Goal: Use online tool/utility: Use online tool/utility

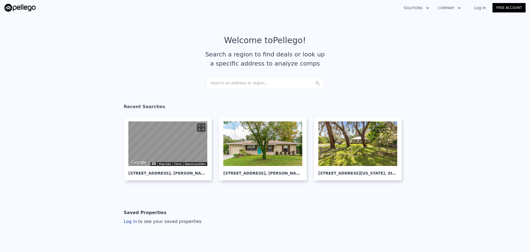
click at [210, 82] on div "Search an address or region..." at bounding box center [265, 83] width 118 height 12
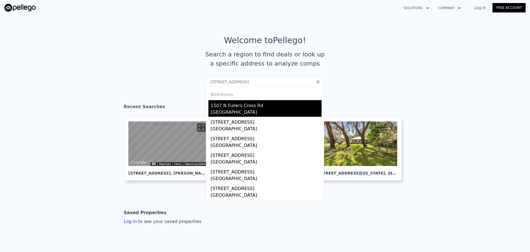
type input "[STREET_ADDRESS]"
click at [248, 107] on div "1507 N Fullers Cross Rd" at bounding box center [266, 104] width 111 height 9
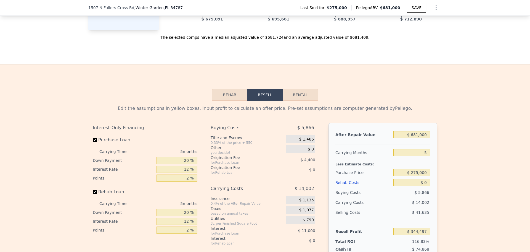
scroll to position [743, 0]
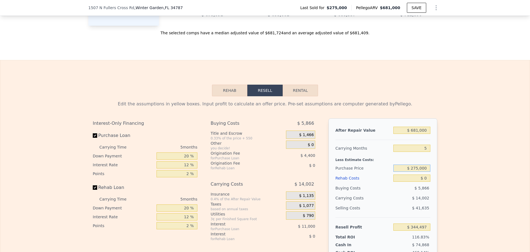
click at [420, 171] on input "$ 275,000" at bounding box center [411, 167] width 37 height 7
drag, startPoint x: 428, startPoint y: 176, endPoint x: 402, endPoint y: 176, distance: 25.4
click at [402, 171] on input "$ 275,000" at bounding box center [411, 167] width 37 height 7
type input "$ 775,000"
click at [424, 181] on input "$ 0" at bounding box center [411, 177] width 37 height 7
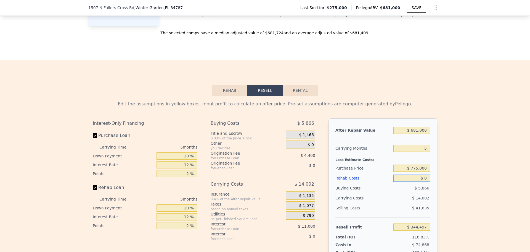
type input "-$ 185,168"
type input "$ 150"
type input "-$ 185,325"
type input "$ 15,000"
type input "-$ 201,008"
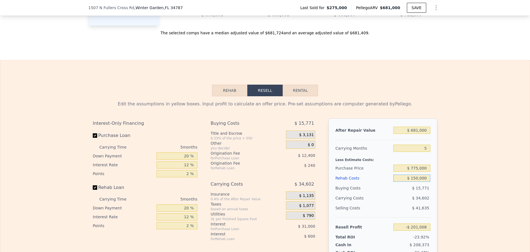
type input "$ 1,500,000"
type input "-$ 1,769,168"
type input "$ 150,000"
type input "-$ 343,568"
type input "$ 150,000"
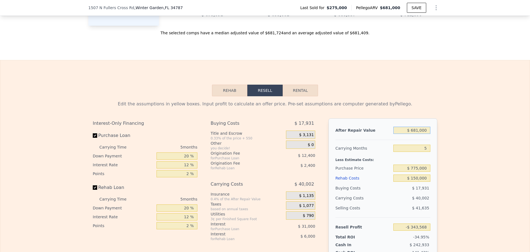
drag, startPoint x: 428, startPoint y: 137, endPoint x: 407, endPoint y: 140, distance: 20.7
click at [407, 134] on input "$ 681,000" at bounding box center [411, 129] width 37 height 7
type input "$ 9"
type input "-$ 982,339"
type input "$ 900"
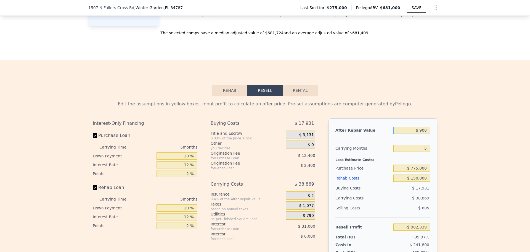
type input "-$ 981,505"
type input "$ 9,000"
type input "-$ 973,906"
type input "$ 90,000"
type input "-$ 897,928"
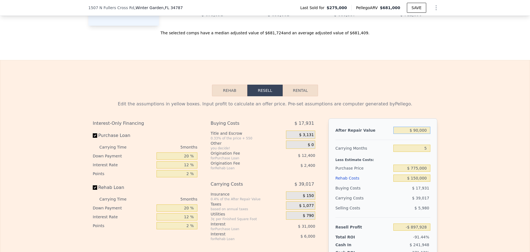
type input "$ 900,000"
type input "-$ 138,145"
type input "$ 900,000"
click at [462, 149] on div "Edit the assumptions in yellow boxes. Input profit to calculate an offer price.…" at bounding box center [265, 198] width 530 height 205
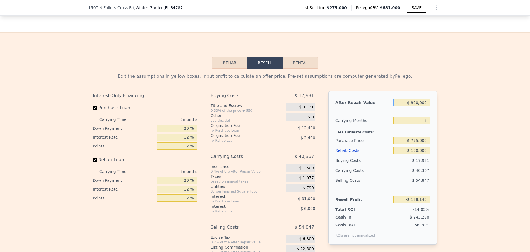
drag, startPoint x: 427, startPoint y: 110, endPoint x: 399, endPoint y: 111, distance: 28.2
click at [399, 106] on input "$ 900,000" at bounding box center [411, 102] width 37 height 7
type input "$ 1"
type input "-$ 982,347"
type input "$ 10"
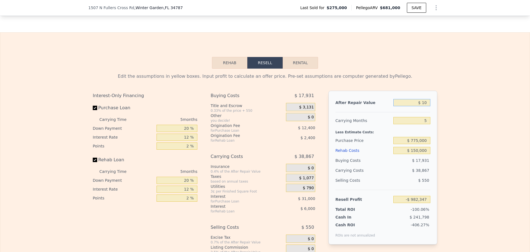
type input "-$ 982,338"
type input "$ 100"
type input "-$ 982,255"
type input "$ 10,000"
type input "-$ 972,968"
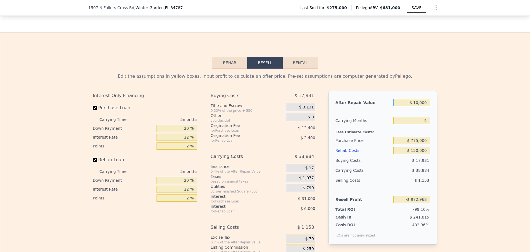
type input "$ 100,000"
type input "-$ 888,548"
type input "$ 1,000,000"
type input "-$ 44,345"
click at [457, 158] on div "Edit the assumptions in yellow boxes. Input profit to calculate an offer price.…" at bounding box center [265, 170] width 530 height 205
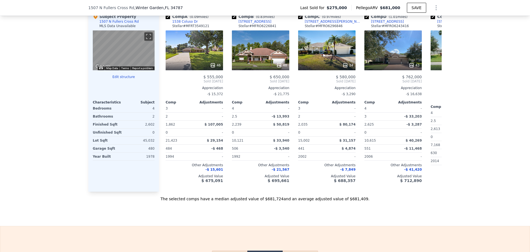
scroll to position [0, 11]
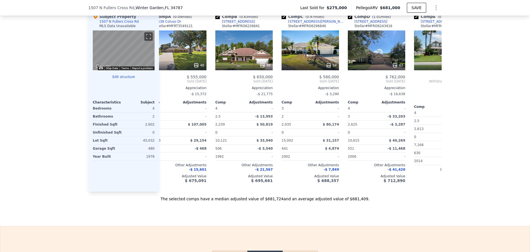
type input "$ 681,000"
type input "$ 0"
type input "$ 344,497"
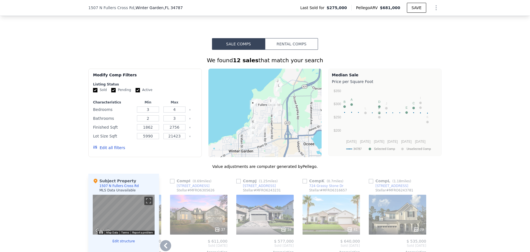
scroll to position [412, 0]
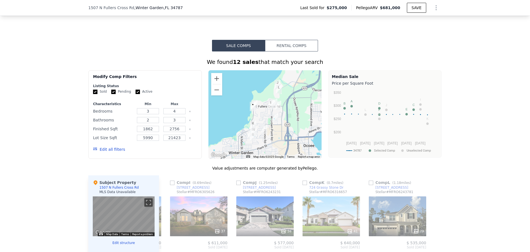
click at [251, 108] on img "1507 N Fullers Cross Rd" at bounding box center [253, 106] width 6 height 9
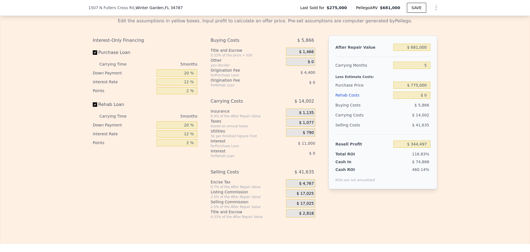
scroll to position [799, 0]
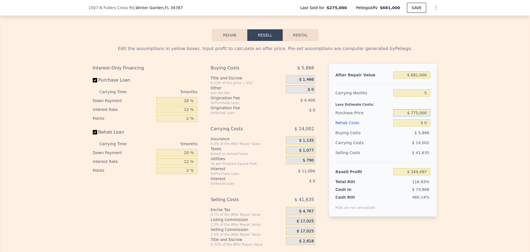
click at [417, 116] on input "$ 775,000" at bounding box center [411, 112] width 37 height 7
type input "$ 700,000"
click at [428, 126] on input "$ 0" at bounding box center [411, 122] width 37 height 7
type input "-$ 105,718"
drag, startPoint x: 425, startPoint y: 84, endPoint x: 406, endPoint y: 84, distance: 19.3
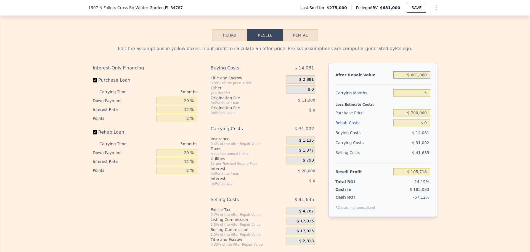
click at [406, 78] on input "$ 681,000" at bounding box center [411, 74] width 37 height 7
type input "$ 8"
type input "-$ 744,490"
type input "$ 80"
type input "-$ 744,423"
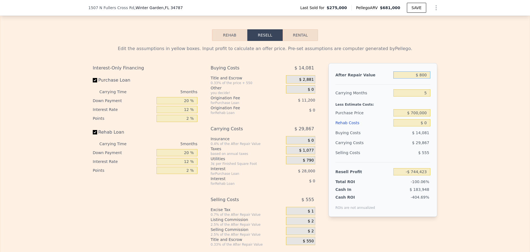
type input "$ 8,000"
type input "-$ 736,994"
type input "$ 80,000"
type input "-$ 669,457"
type input "$ 800,000"
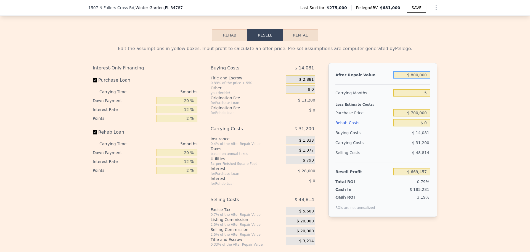
type input "$ 5,905"
click at [414, 78] on input "$ 800,000" at bounding box center [411, 74] width 37 height 7
type input "$ 00000"
type input "-$ 744,498"
type input "$ 900,000"
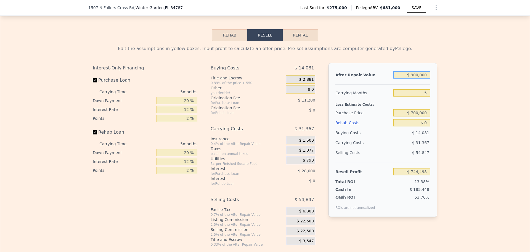
type input "$ 99,705"
type input "$ 900,000"
click at [425, 126] on input "$ 0" at bounding box center [411, 122] width 37 height 7
